Goal: Find contact information

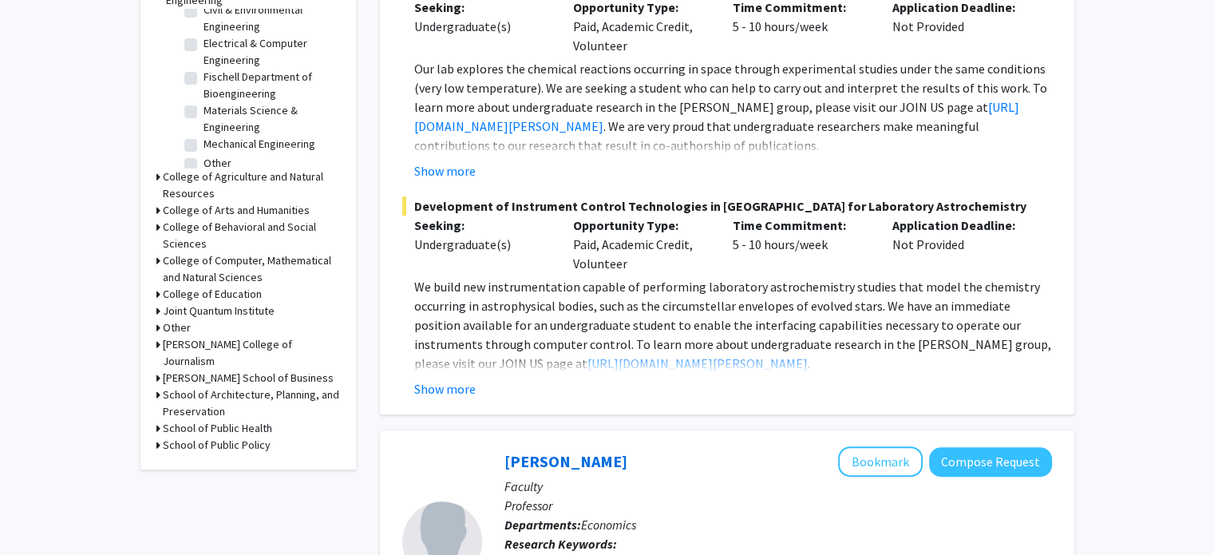
scroll to position [543, 0]
click at [160, 251] on div "College of Computer, Mathematical and Natural Sciences" at bounding box center [248, 268] width 184 height 34
click at [153, 241] on div "Refine By Collaboration Status: Collaboration Status All Faculty/Staff Collabor…" at bounding box center [247, 6] width 215 height 926
click at [159, 251] on icon at bounding box center [158, 259] width 4 height 17
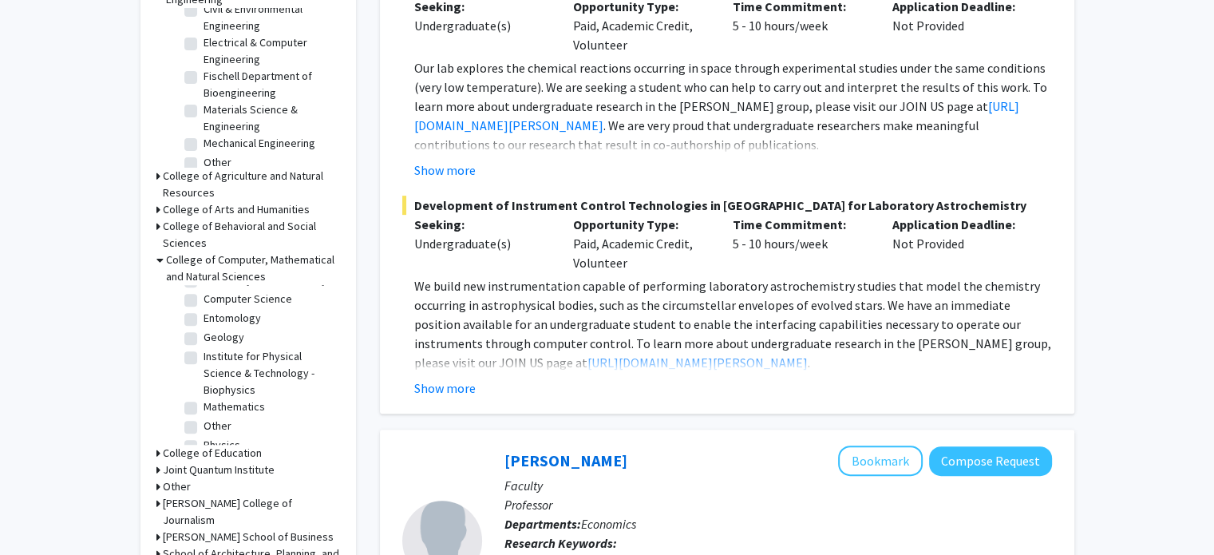
scroll to position [172, 0]
click at [204, 421] on label "Physics" at bounding box center [222, 429] width 37 height 17
click at [204, 421] on input "Physics" at bounding box center [209, 426] width 10 height 10
checkbox input "true"
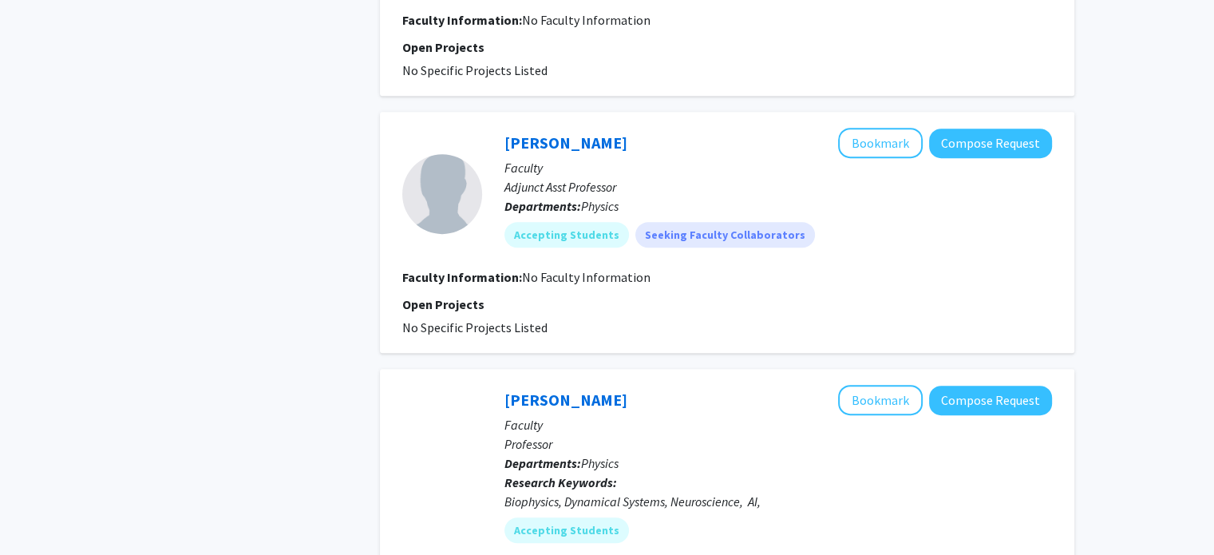
scroll to position [673, 0]
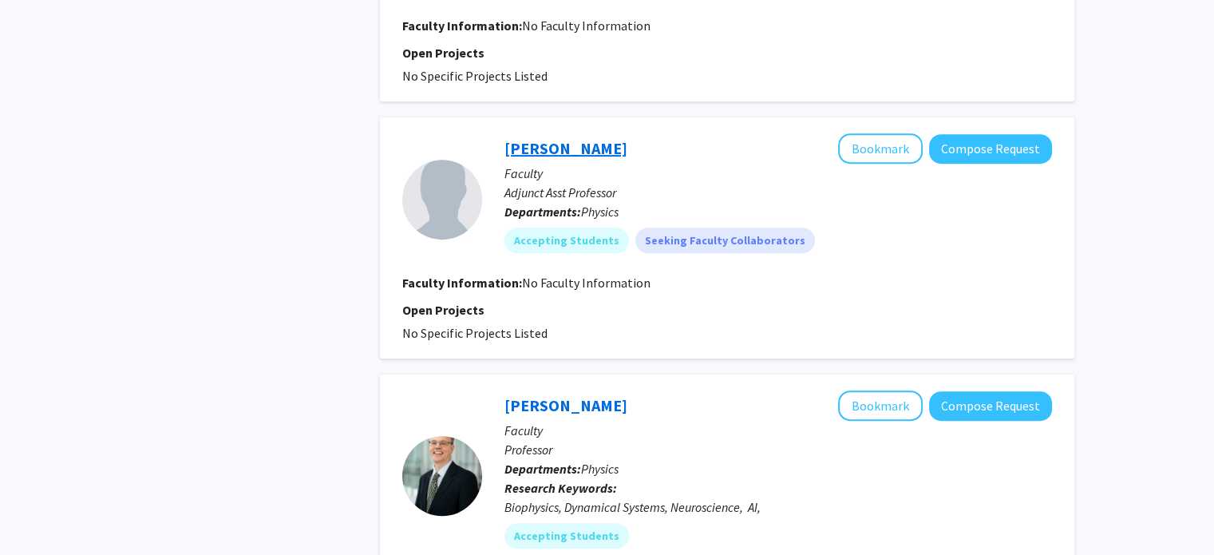
click at [582, 141] on link "[PERSON_NAME]" at bounding box center [565, 148] width 123 height 20
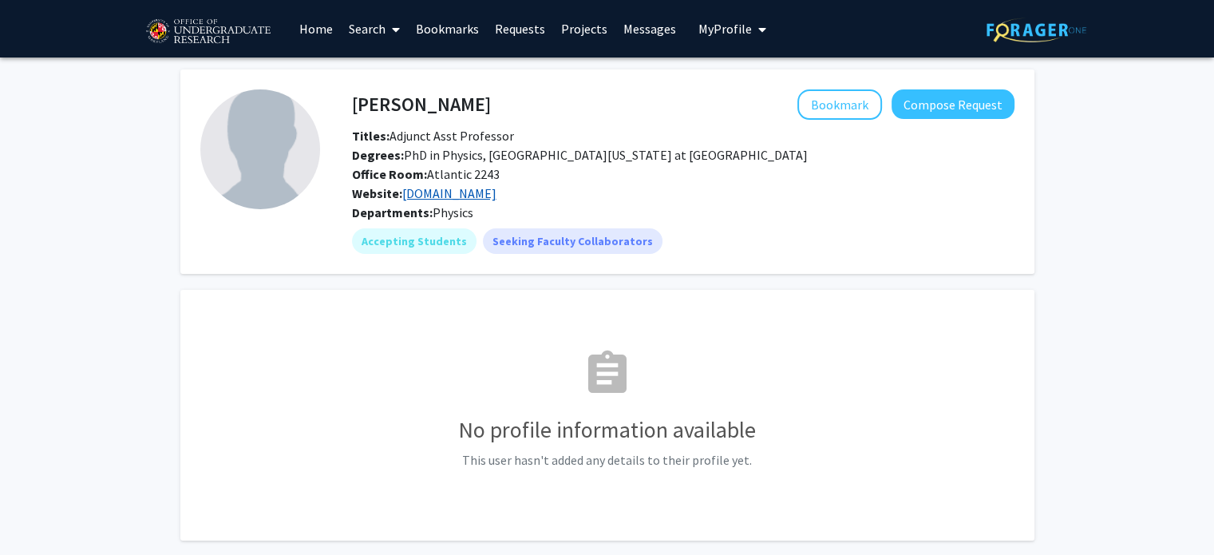
click at [478, 198] on link "[DOMAIN_NAME]" at bounding box center [449, 193] width 94 height 16
